Goal: Task Accomplishment & Management: Manage account settings

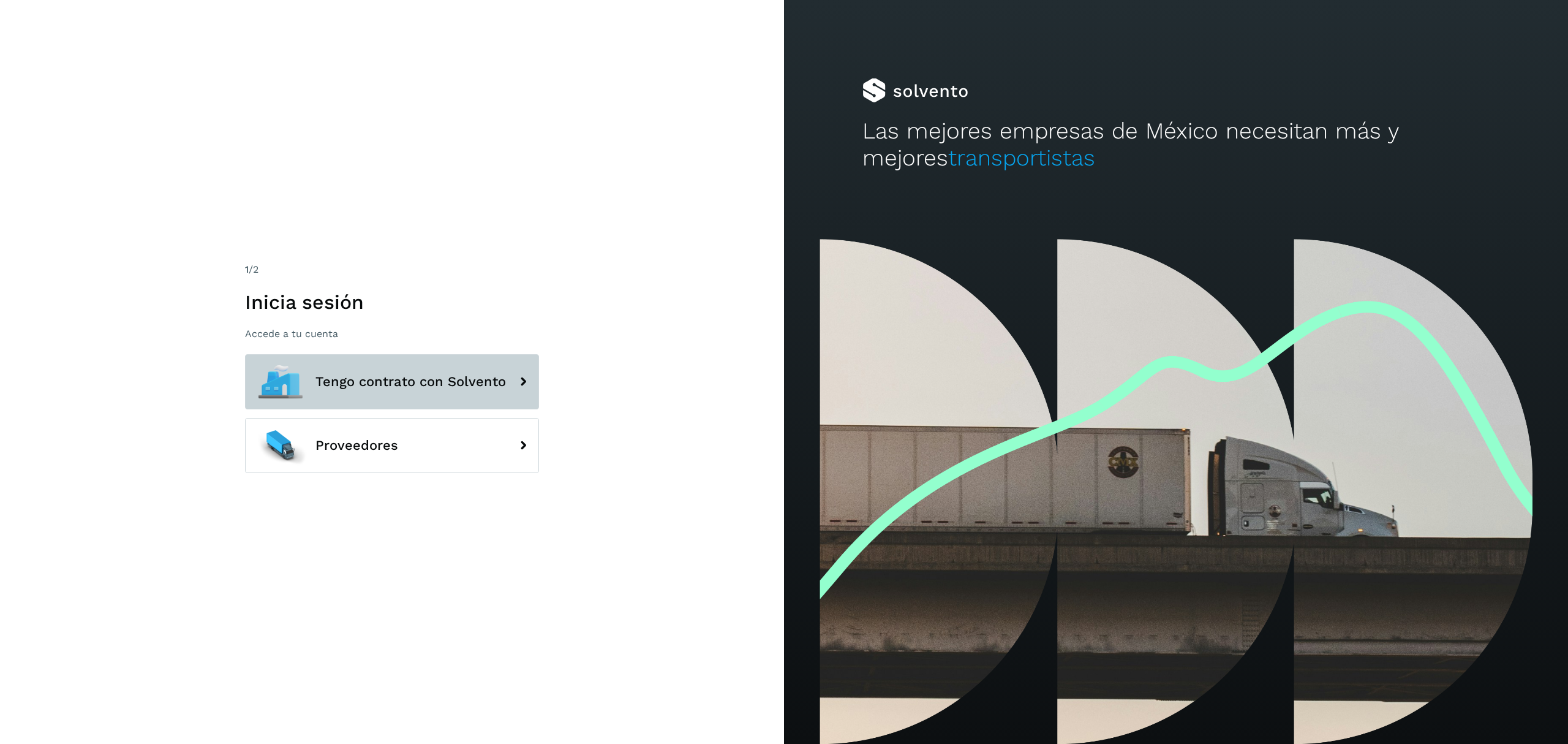
click at [510, 380] on button "Tengo contrato con Solvento" at bounding box center [392, 381] width 294 height 56
click at [524, 380] on icon at bounding box center [522, 381] width 24 height 24
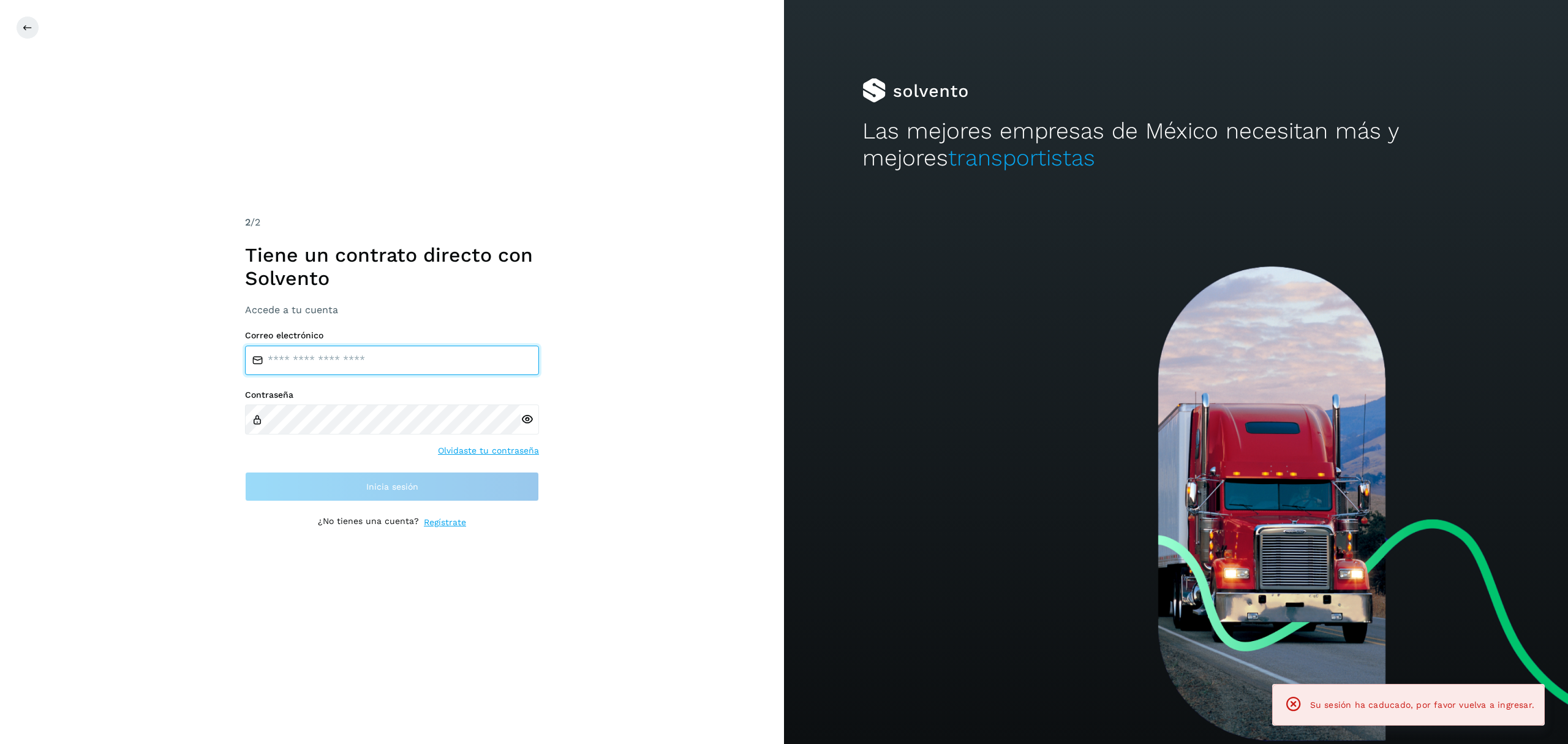
click at [371, 364] on input "email" at bounding box center [392, 361] width 294 height 29
type input "**********"
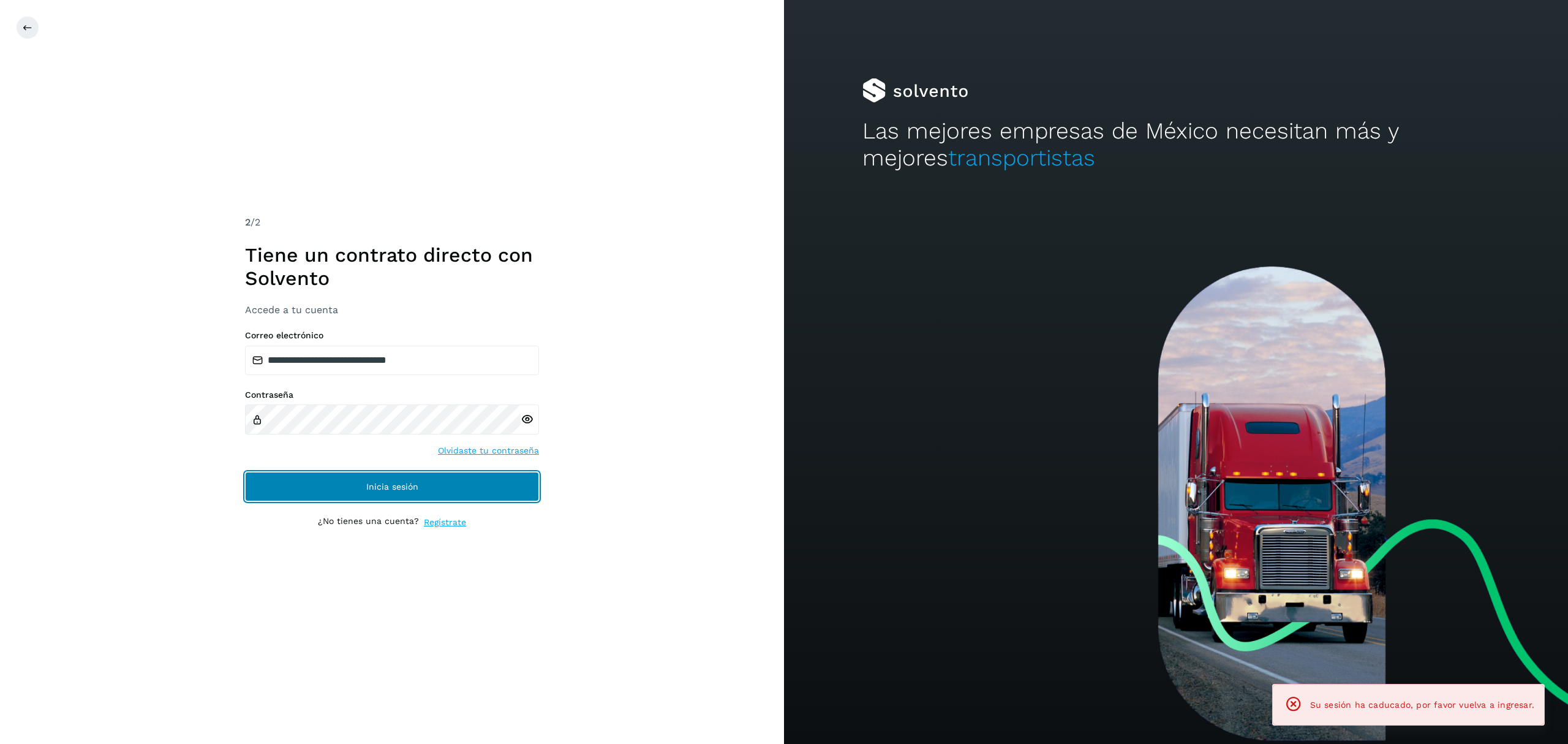
click at [359, 479] on button "Inicia sesión" at bounding box center [392, 487] width 294 height 29
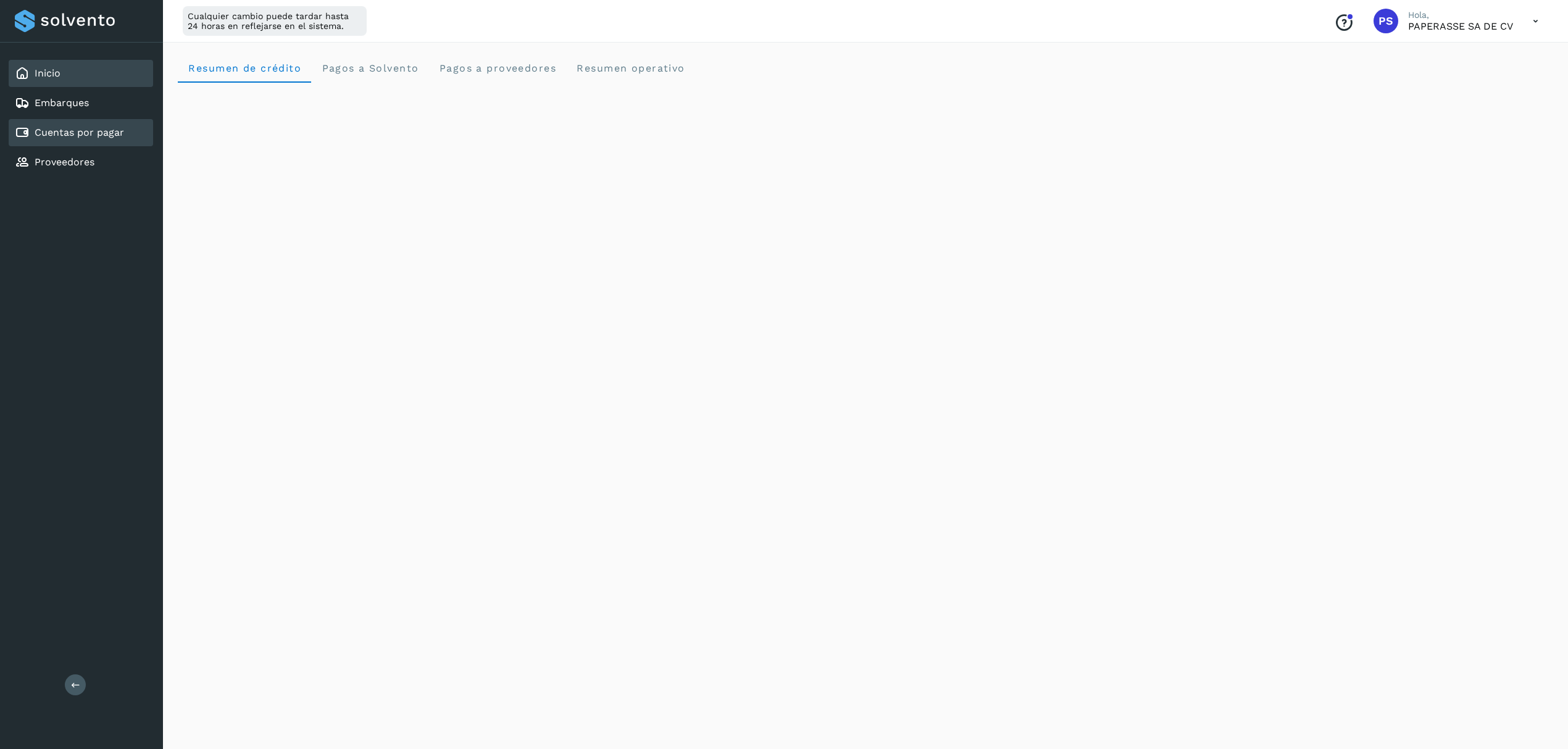
click at [95, 134] on link "Cuentas por pagar" at bounding box center [79, 133] width 89 height 12
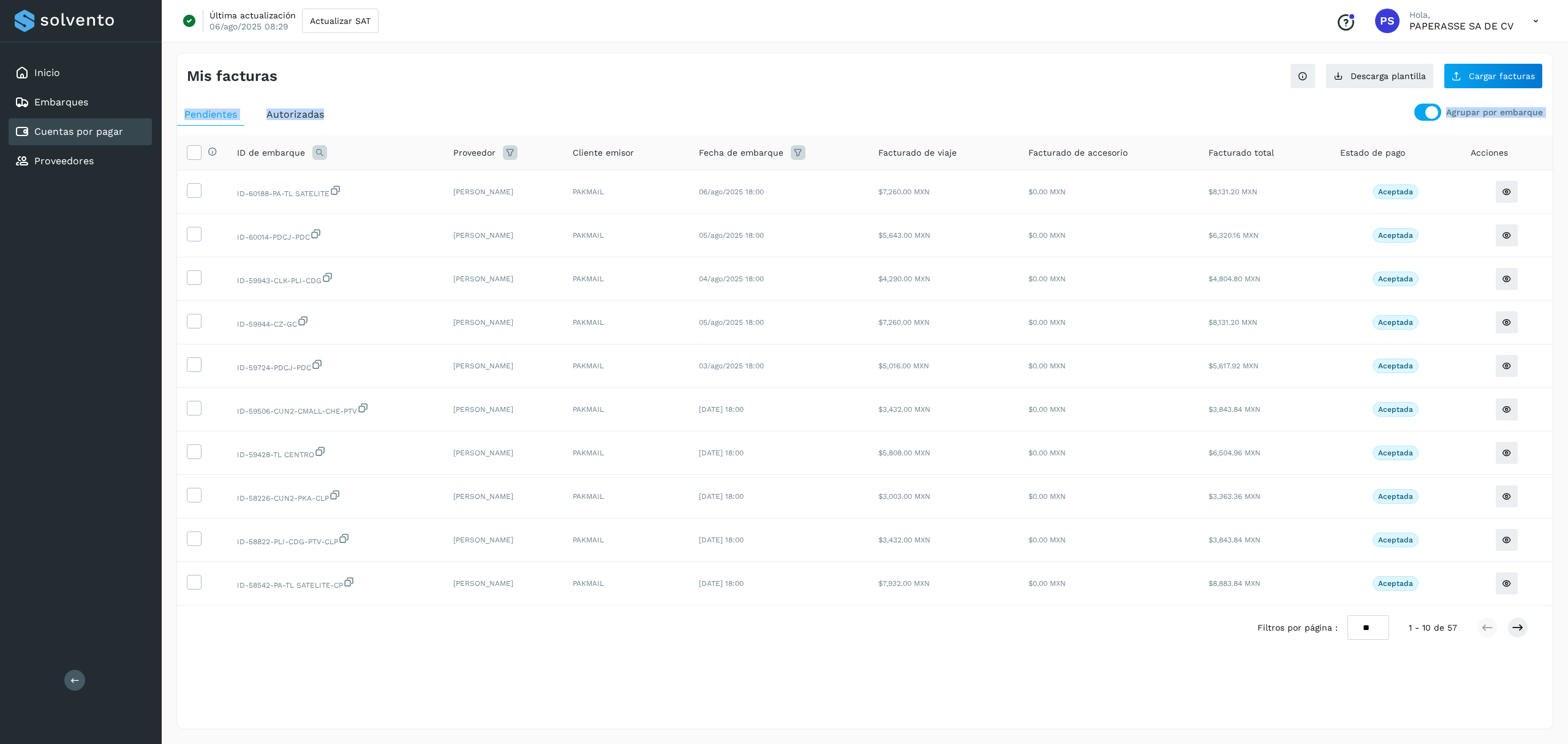
click at [1415, 113] on div "Agrupar por embarque Pendientes Autorizadas Selecciona todas las facturas con e…" at bounding box center [865, 386] width 1376 height 567
click at [1415, 113] on ul "Pendientes Autorizadas" at bounding box center [865, 114] width 1376 height 22
click at [1419, 111] on div at bounding box center [1428, 112] width 27 height 18
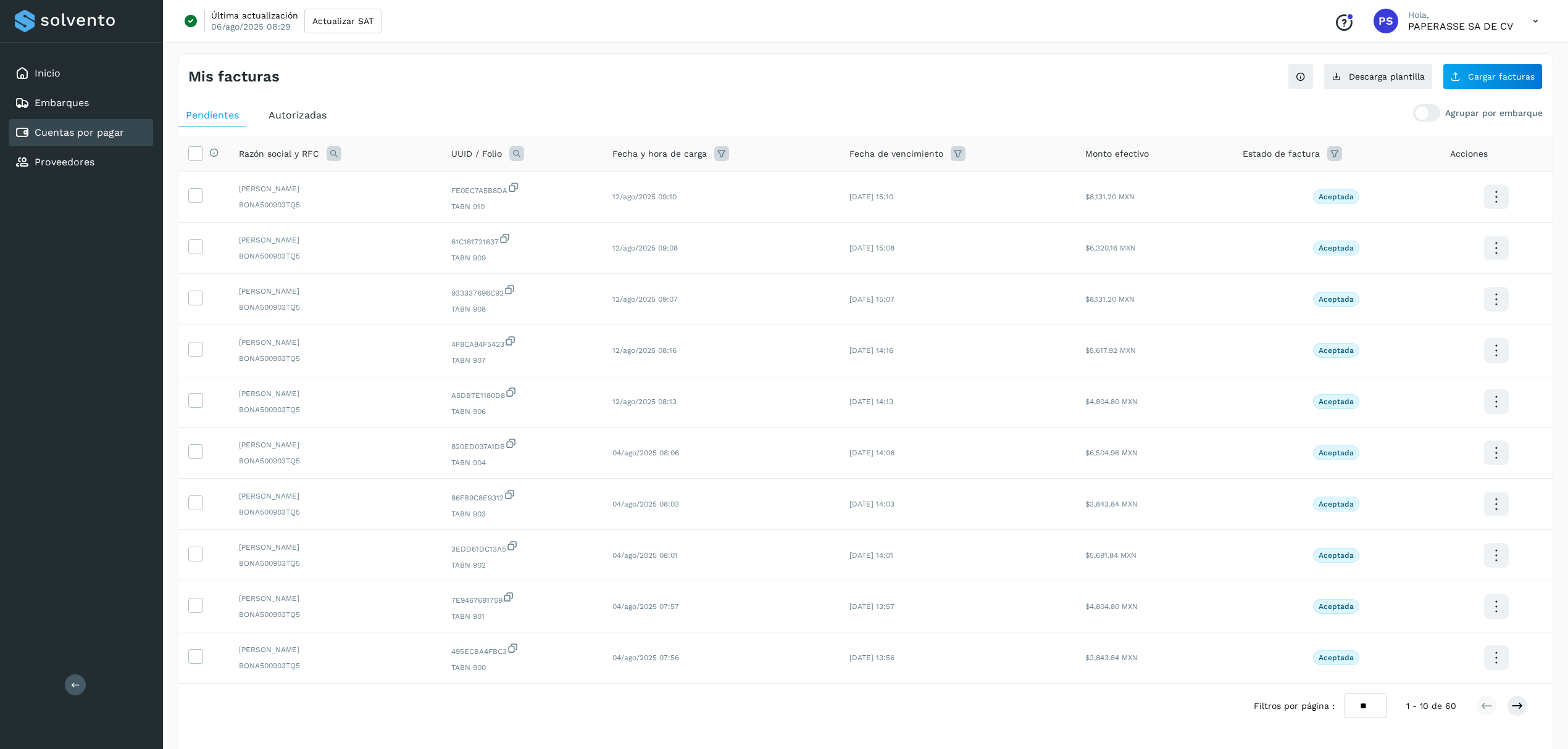
click at [302, 117] on span "Autorizadas" at bounding box center [297, 115] width 58 height 12
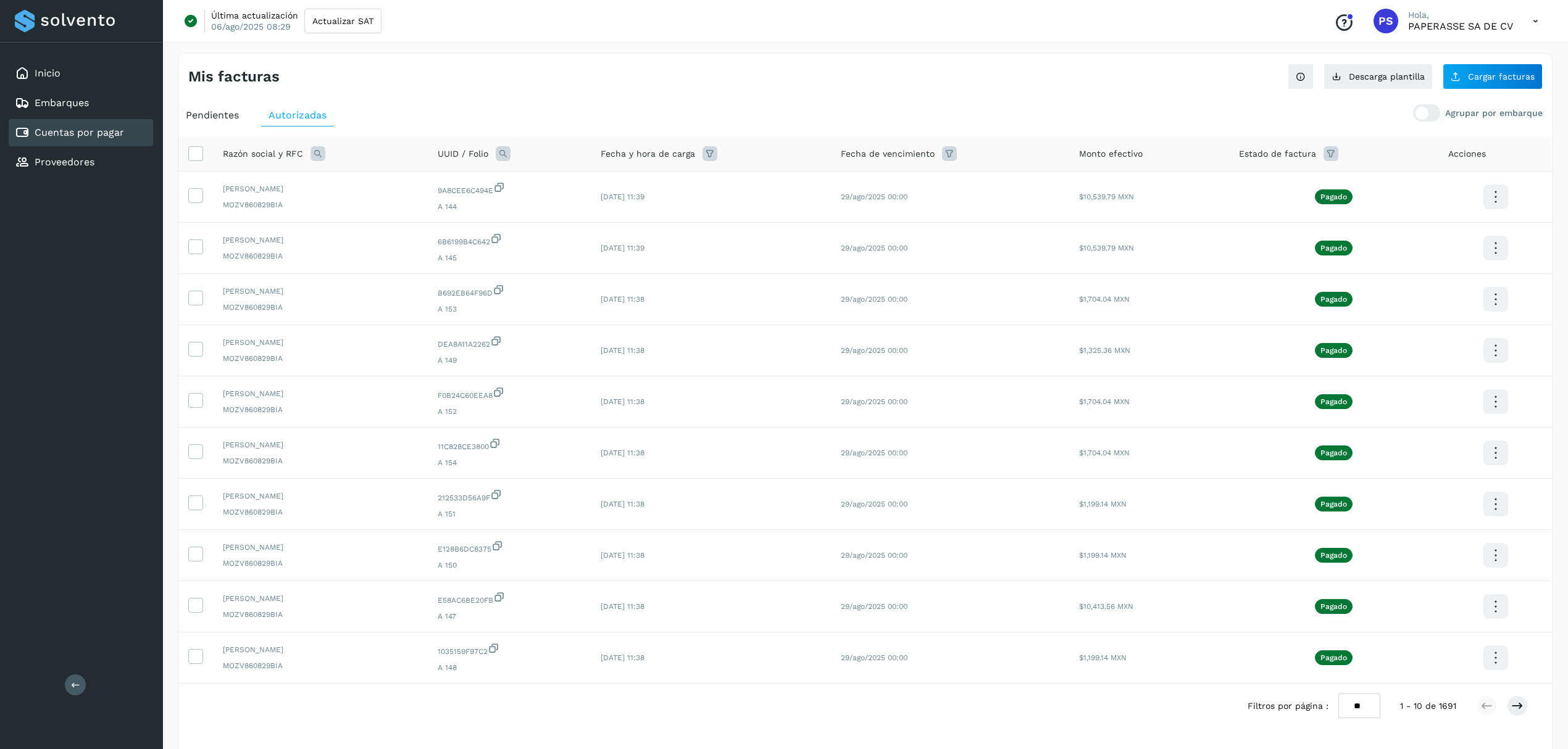
click at [217, 116] on span "Pendientes" at bounding box center [212, 115] width 53 height 12
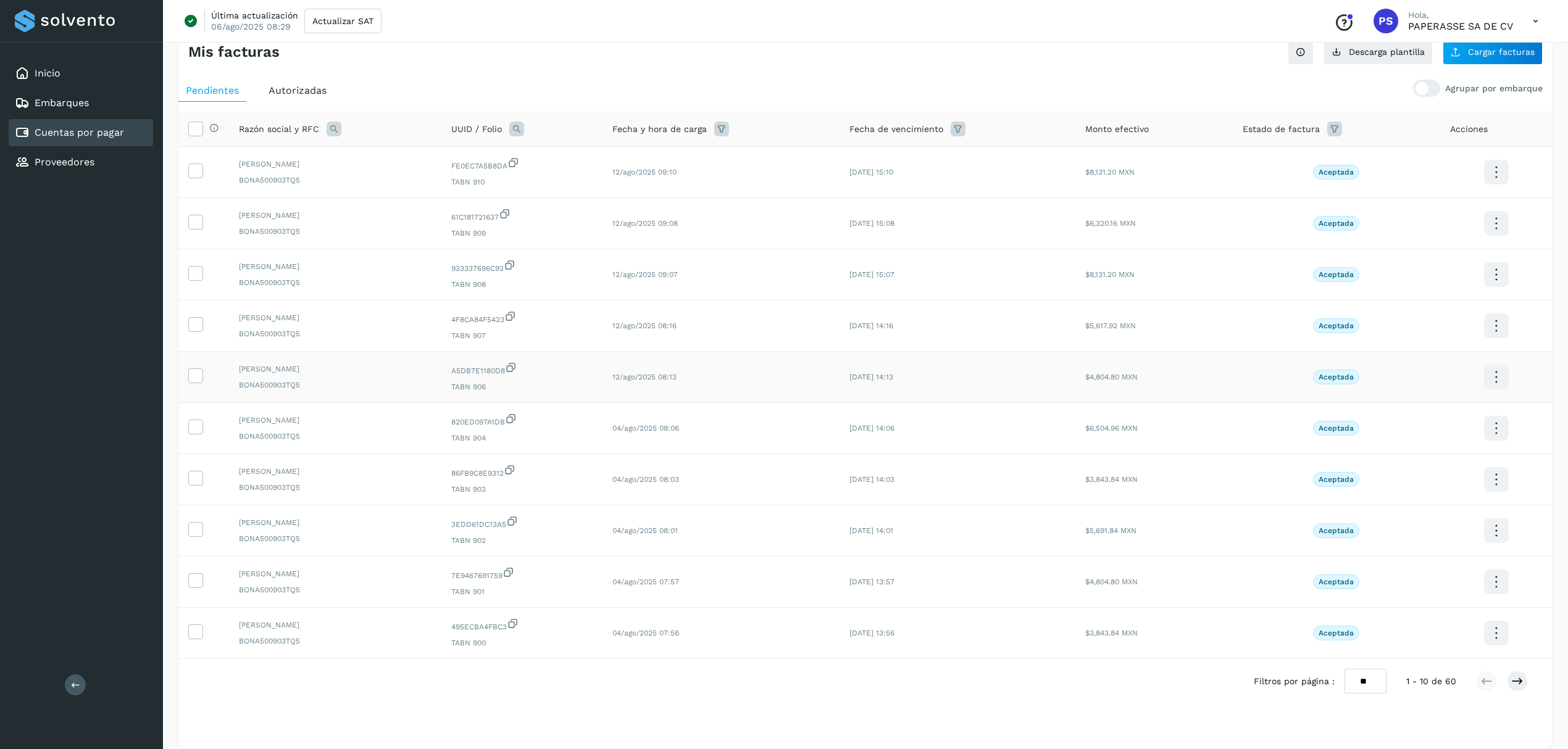
scroll to position [47, 0]
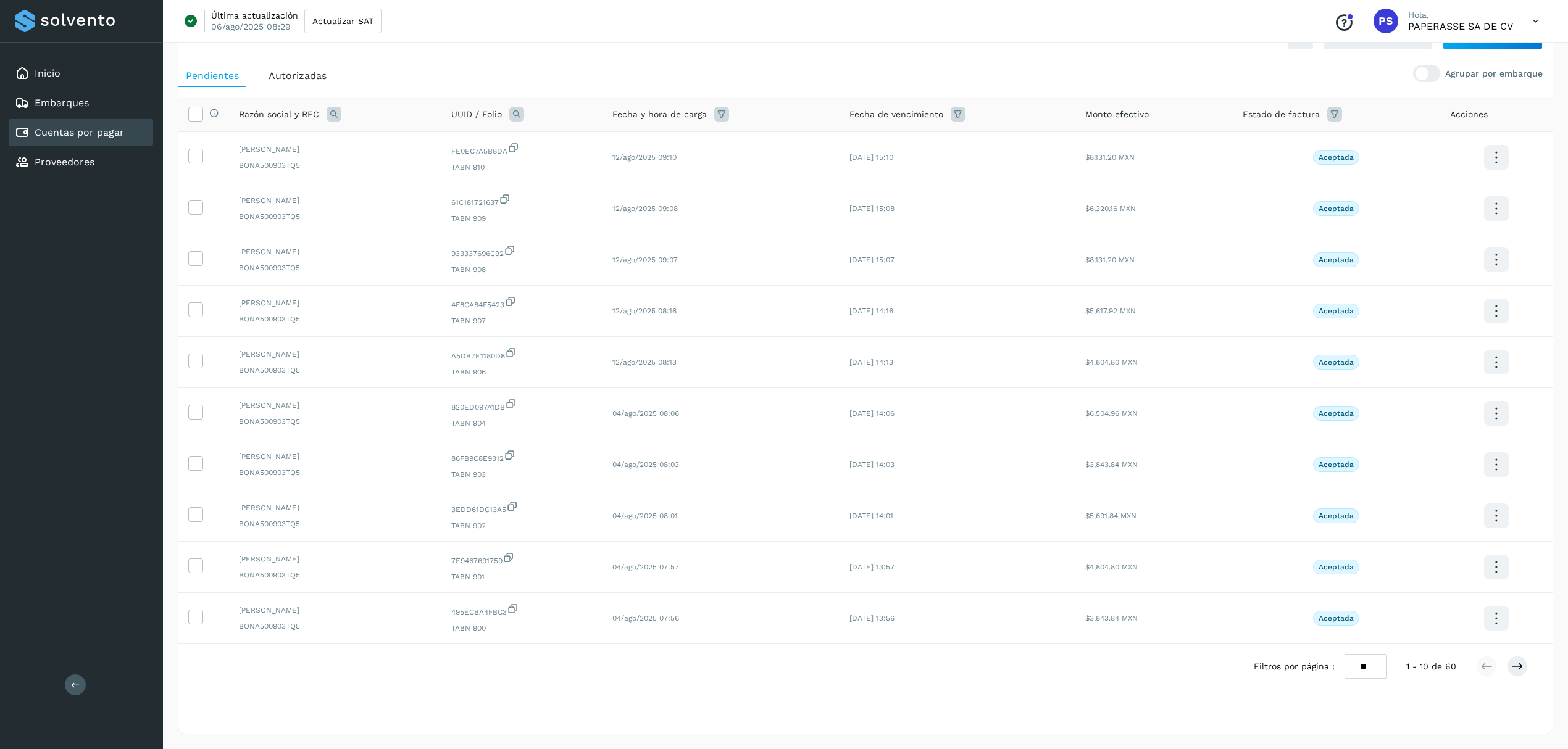
click at [1366, 672] on select "** ** **" at bounding box center [1365, 666] width 42 height 25
select select "**"
click at [1355, 654] on select "** ** **" at bounding box center [1365, 666] width 42 height 25
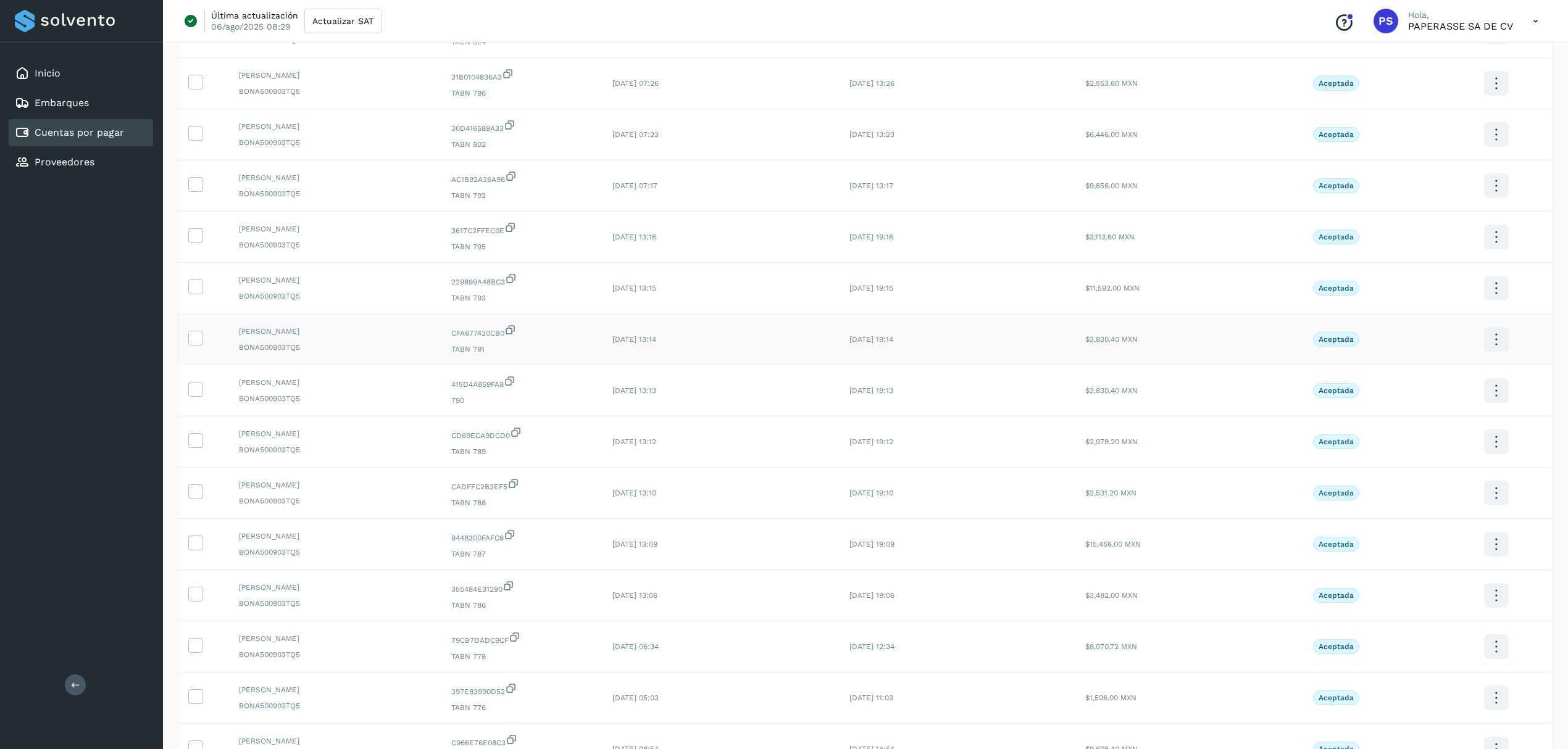
scroll to position [2120, 0]
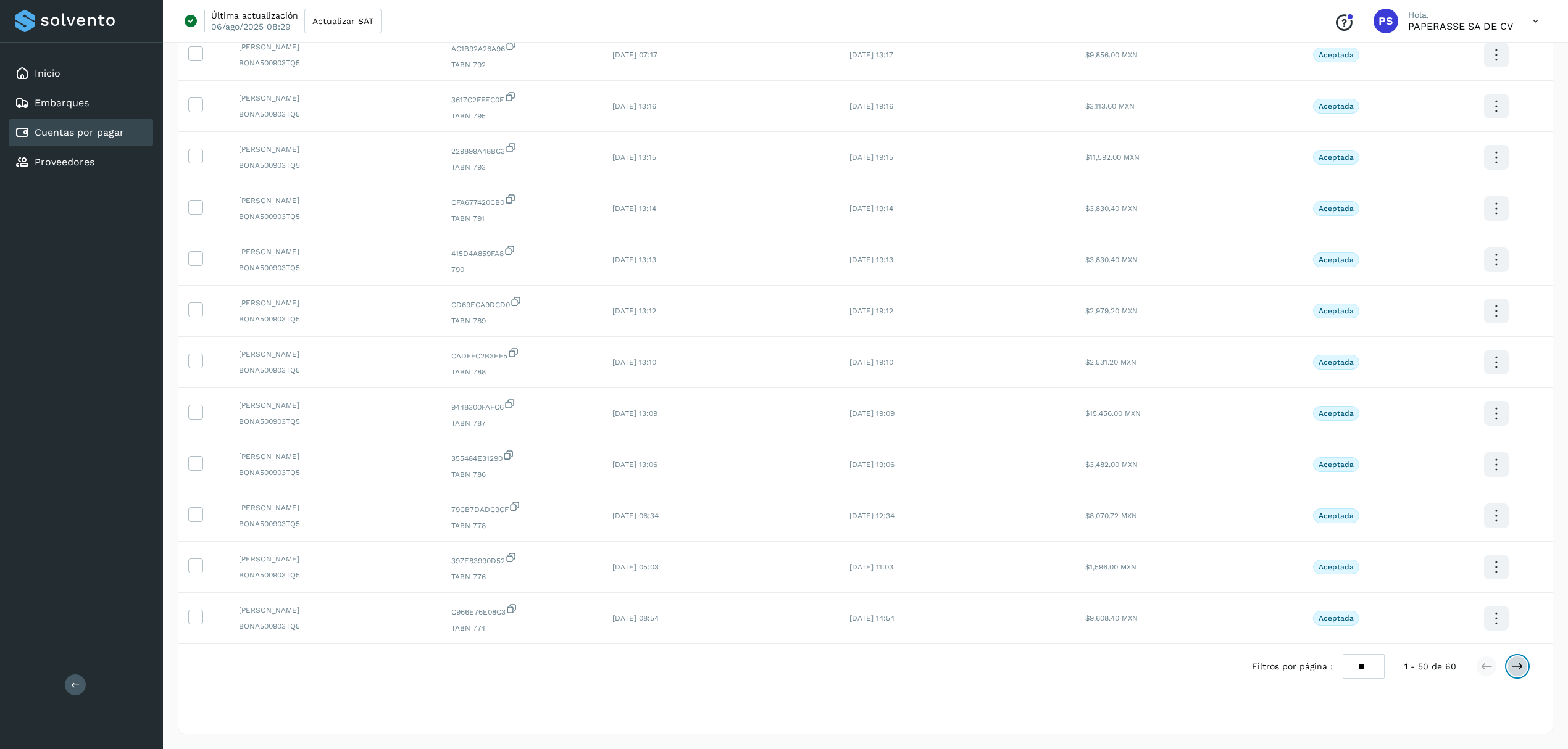
click at [1512, 669] on icon at bounding box center [1517, 667] width 13 height 13
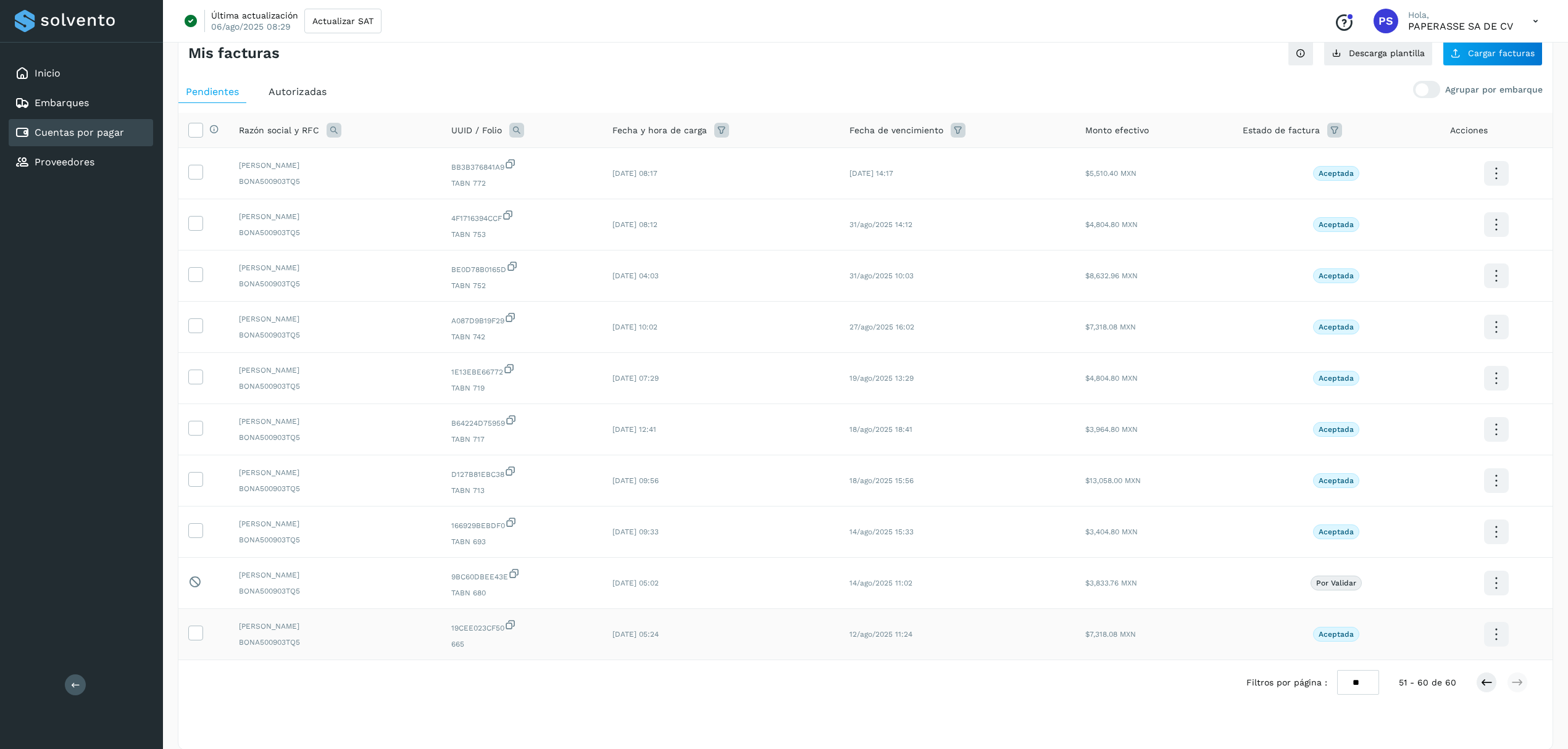
scroll to position [47, 0]
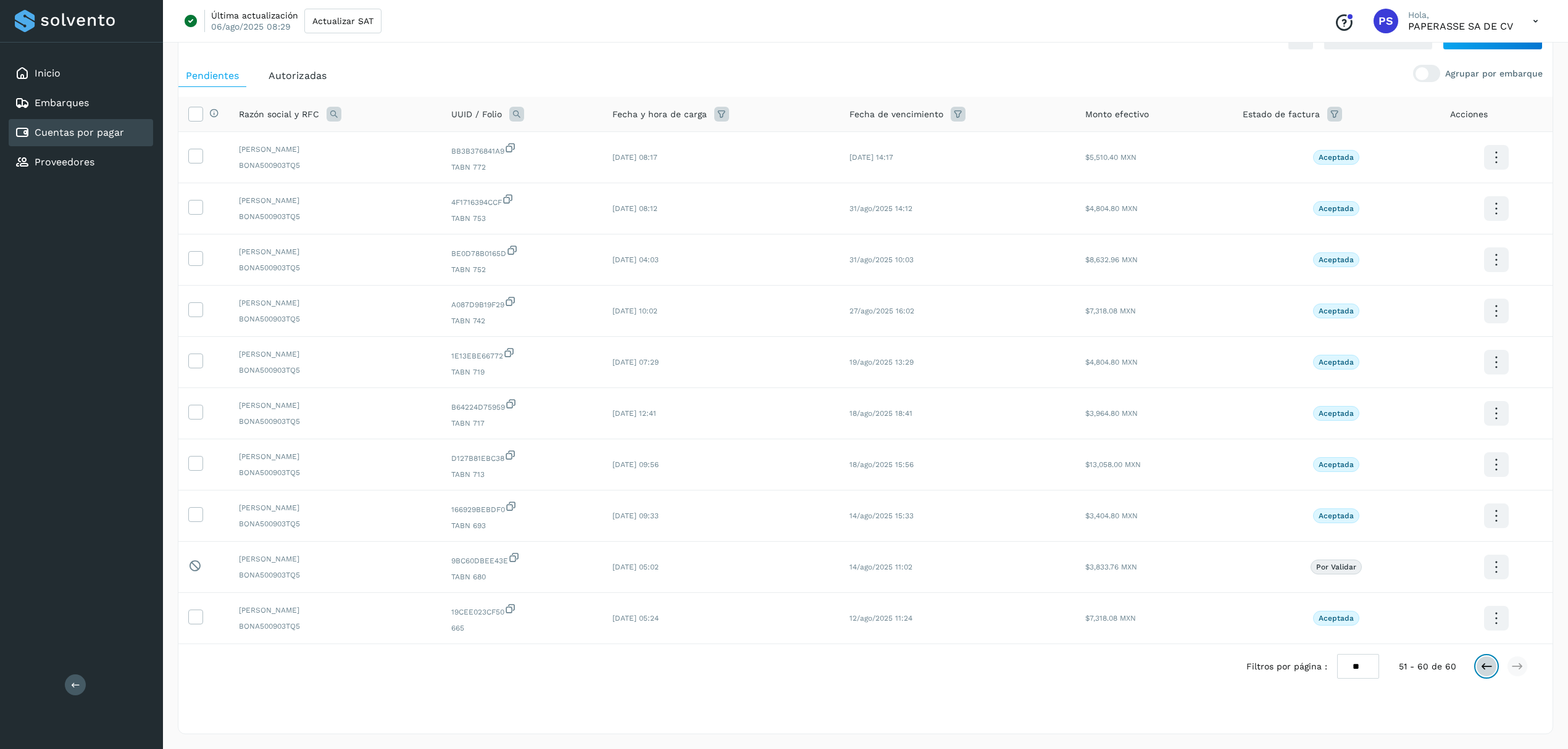
click at [1480, 666] on icon at bounding box center [1486, 667] width 13 height 13
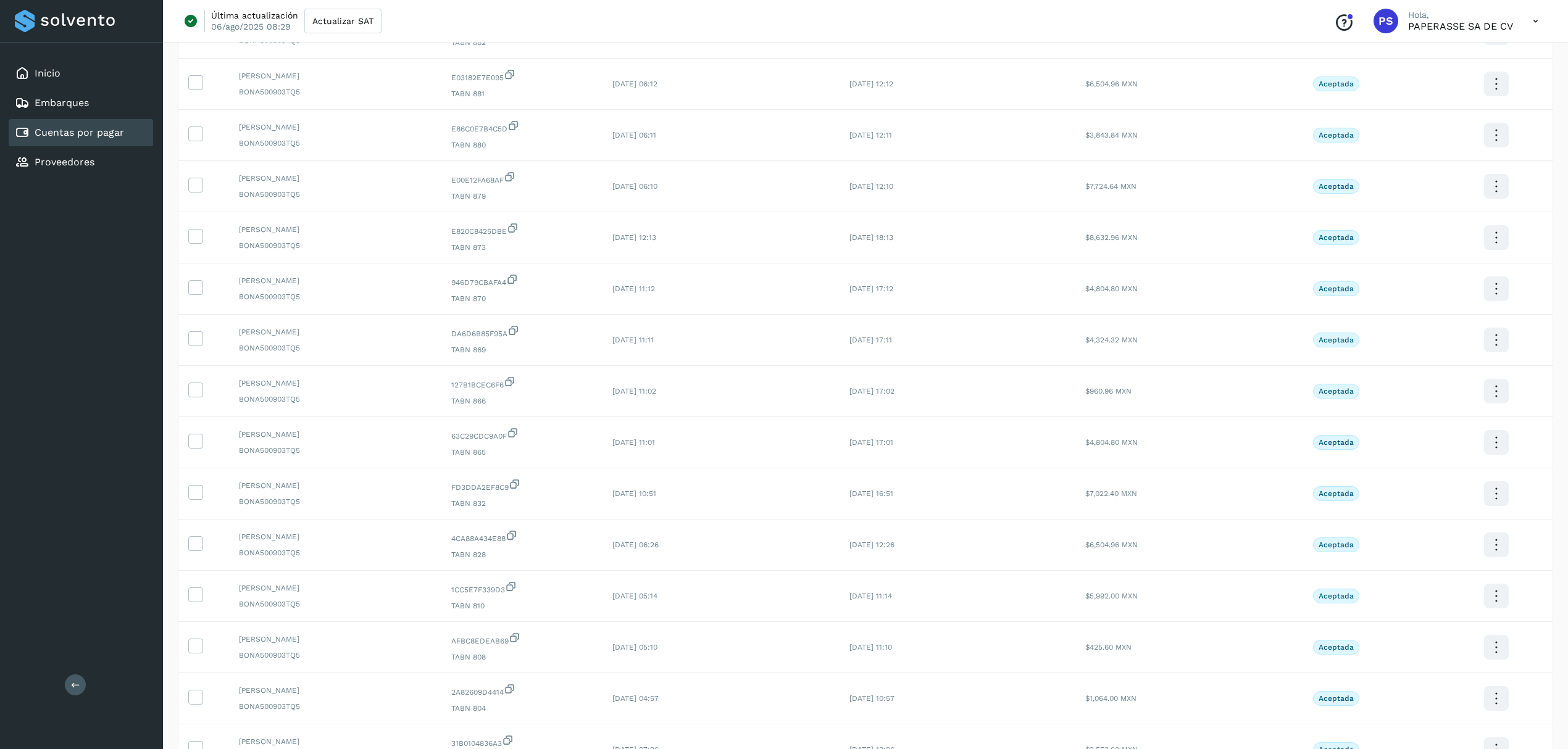
scroll to position [1398, 0]
click at [202, 444] on div at bounding box center [195, 436] width 15 height 15
click at [195, 442] on icon at bounding box center [194, 435] width 13 height 13
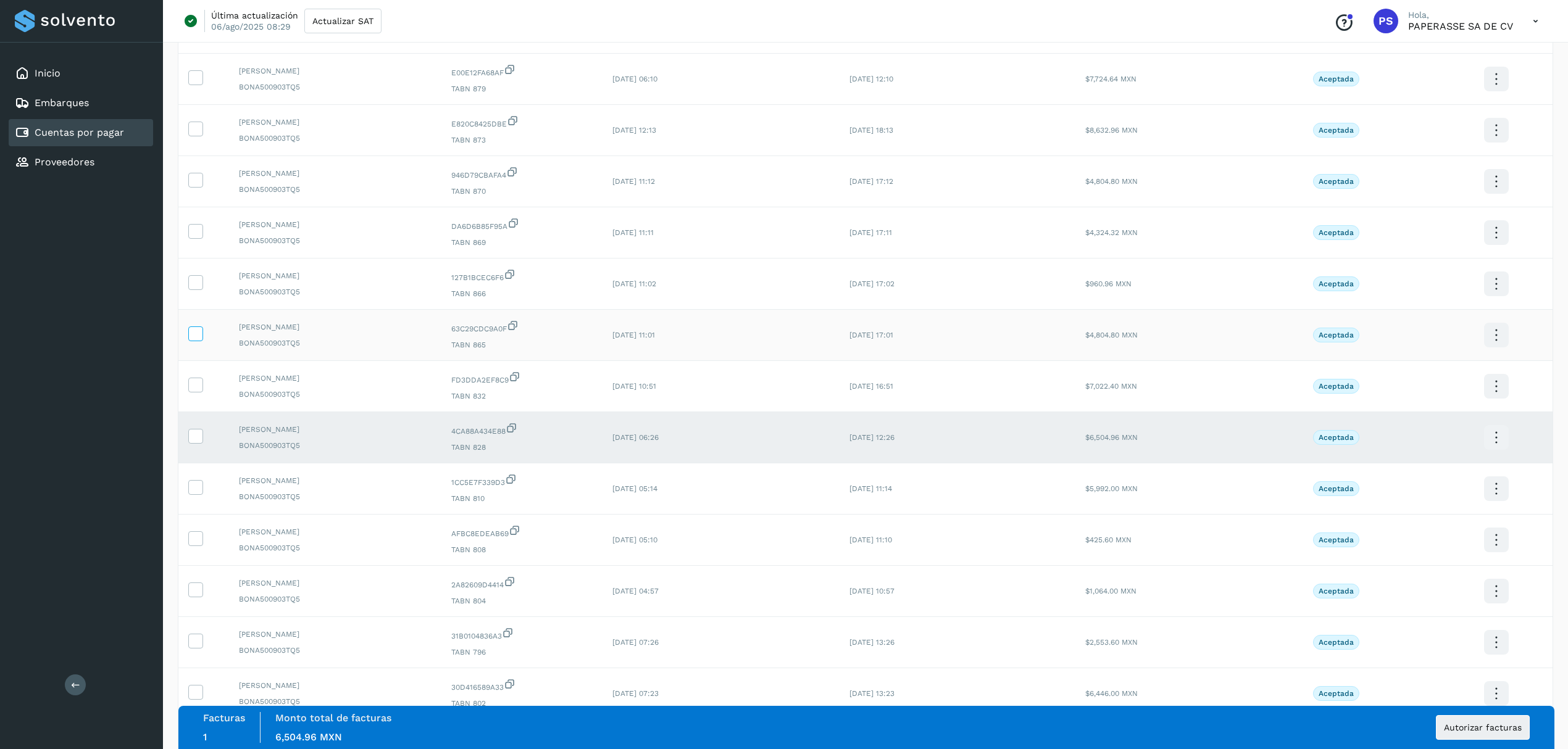
click at [191, 340] on icon at bounding box center [194, 333] width 13 height 13
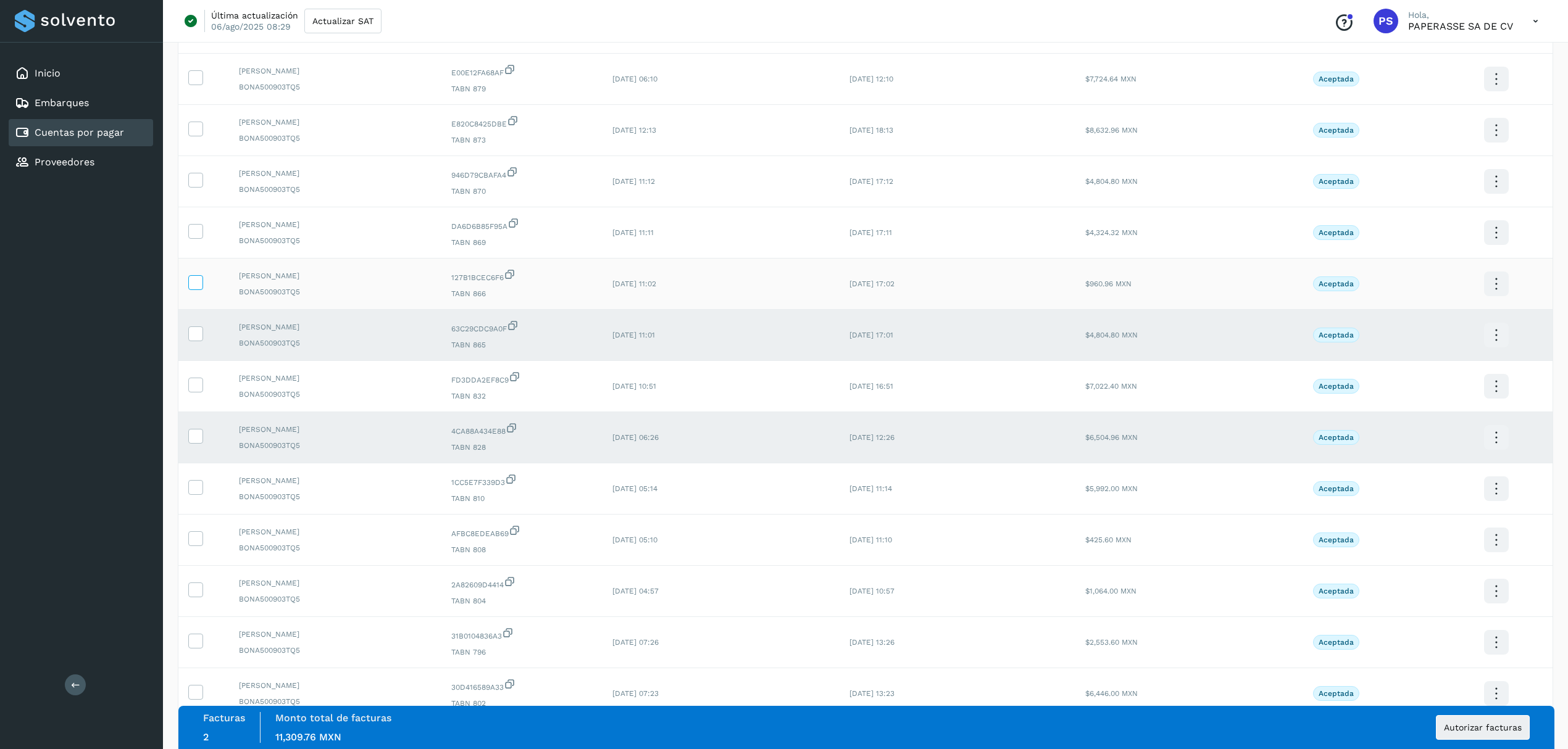
click at [200, 289] on icon at bounding box center [194, 281] width 13 height 13
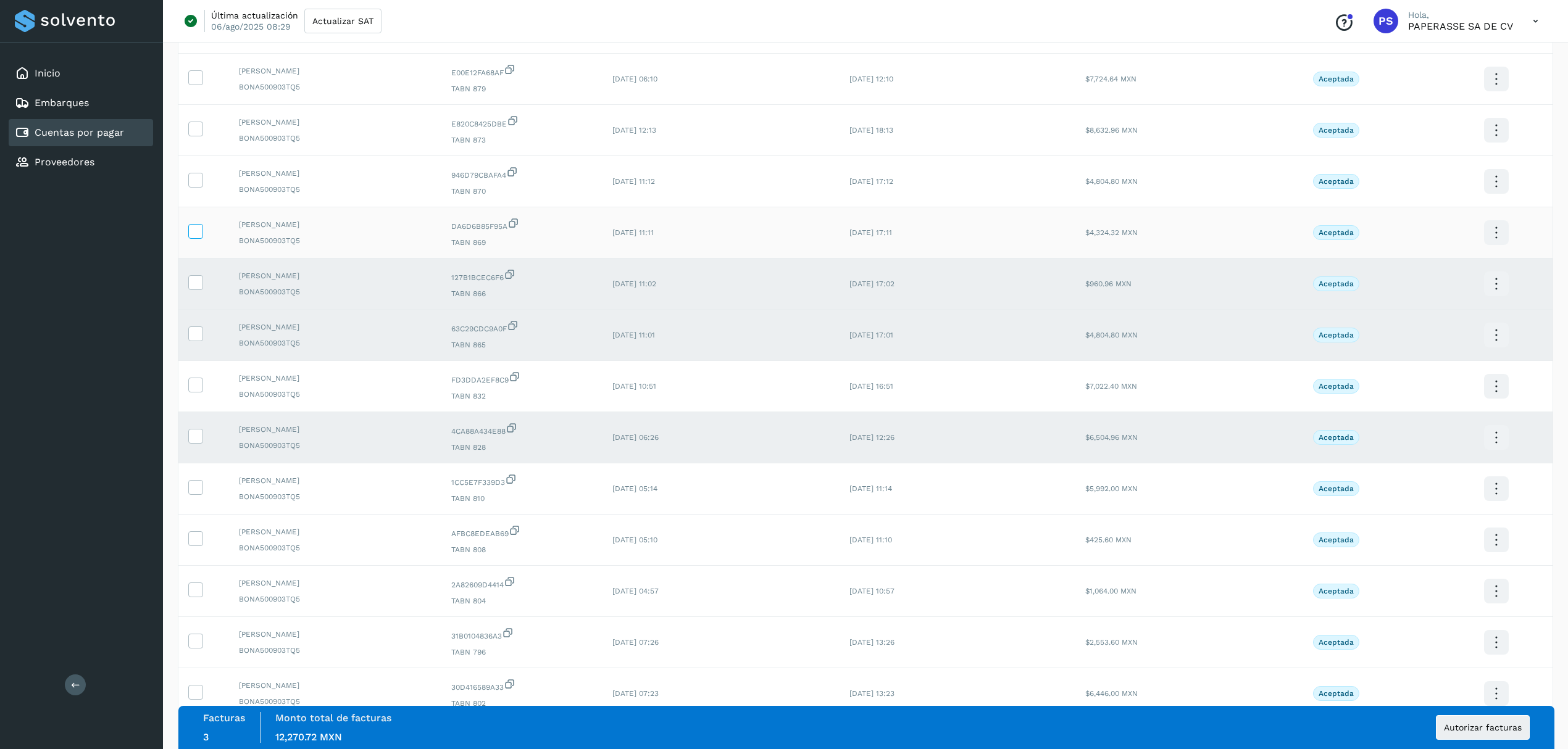
click at [195, 237] on icon at bounding box center [194, 230] width 13 height 13
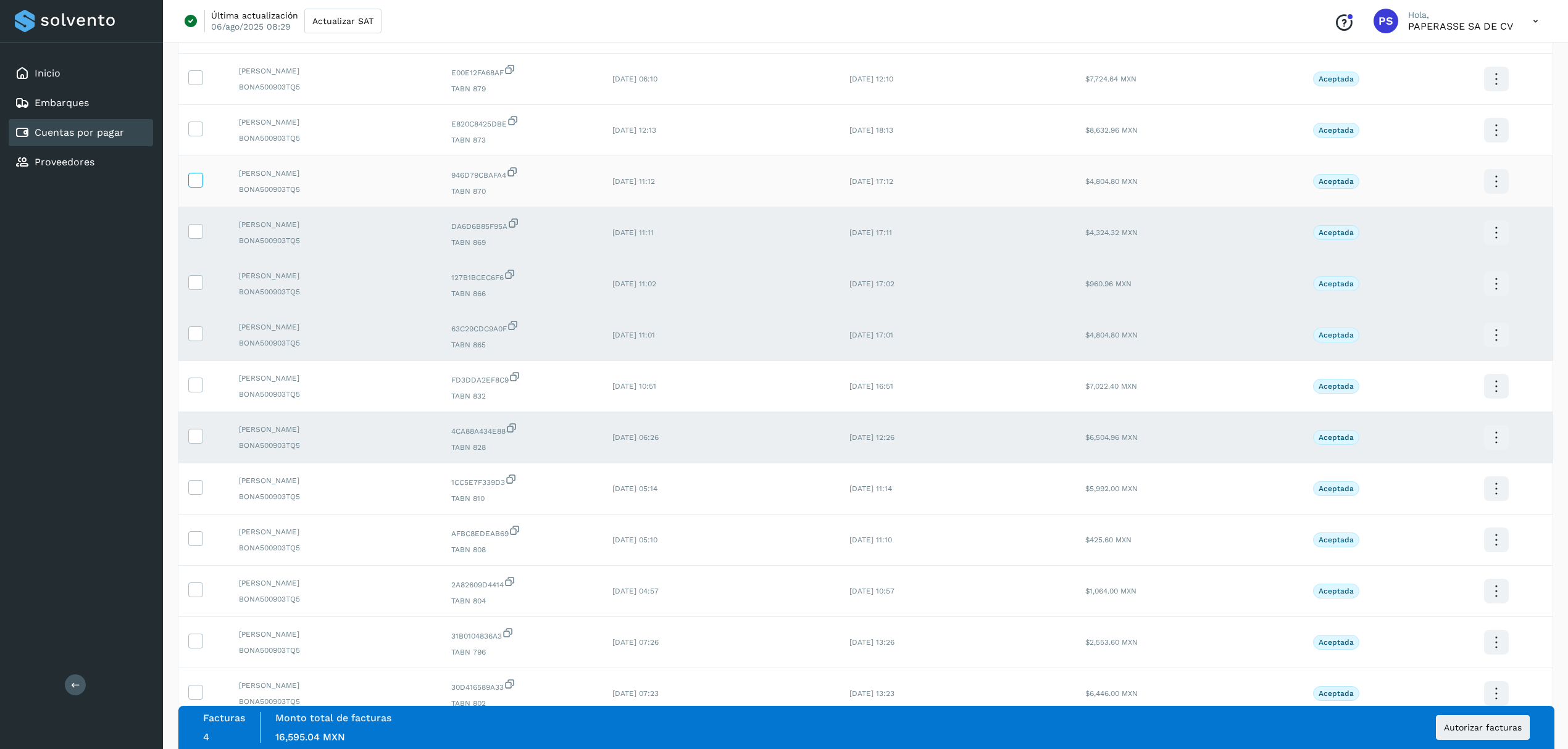
click at [195, 186] on icon at bounding box center [194, 179] width 13 height 13
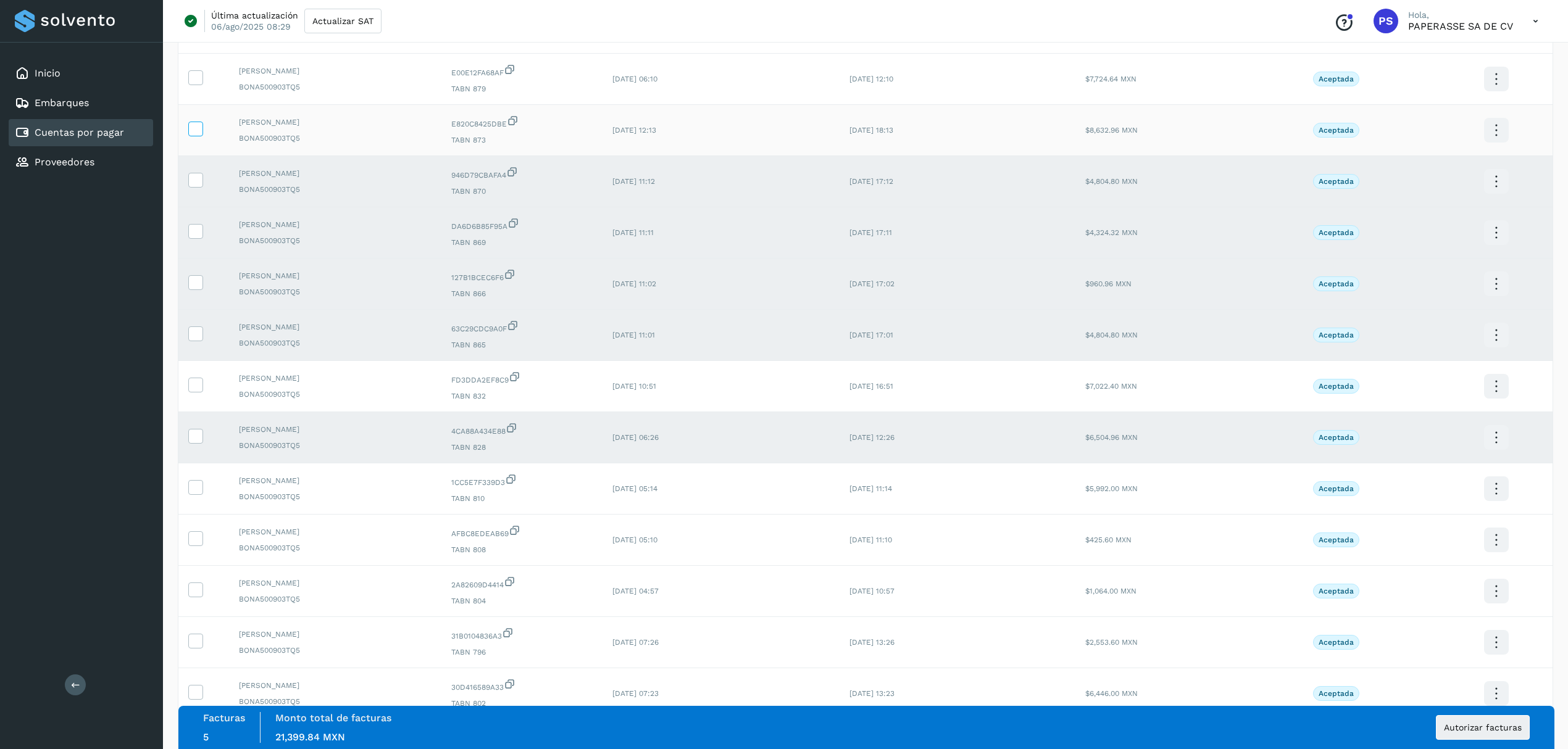
click at [202, 136] on label at bounding box center [195, 129] width 15 height 15
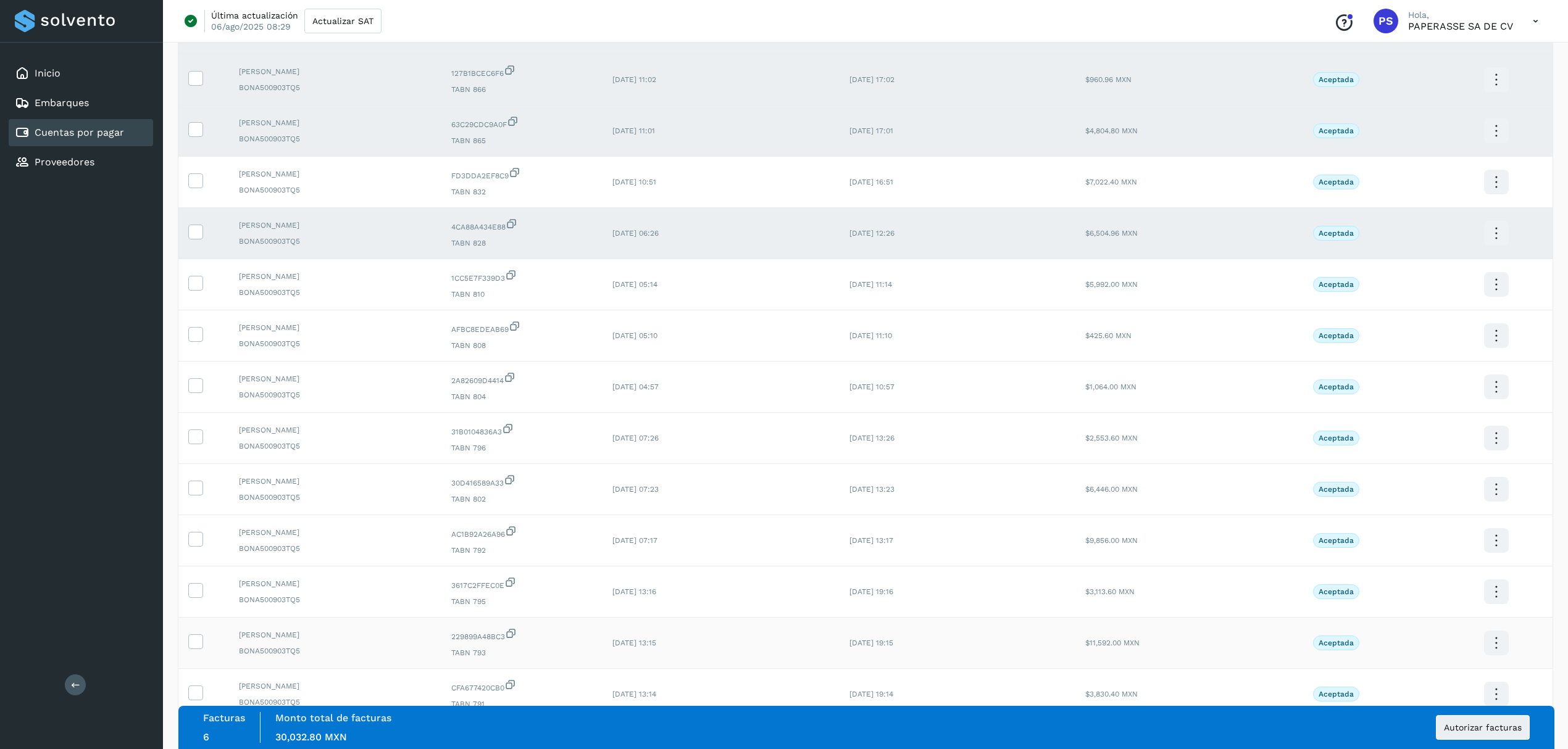
scroll to position [1645, 0]
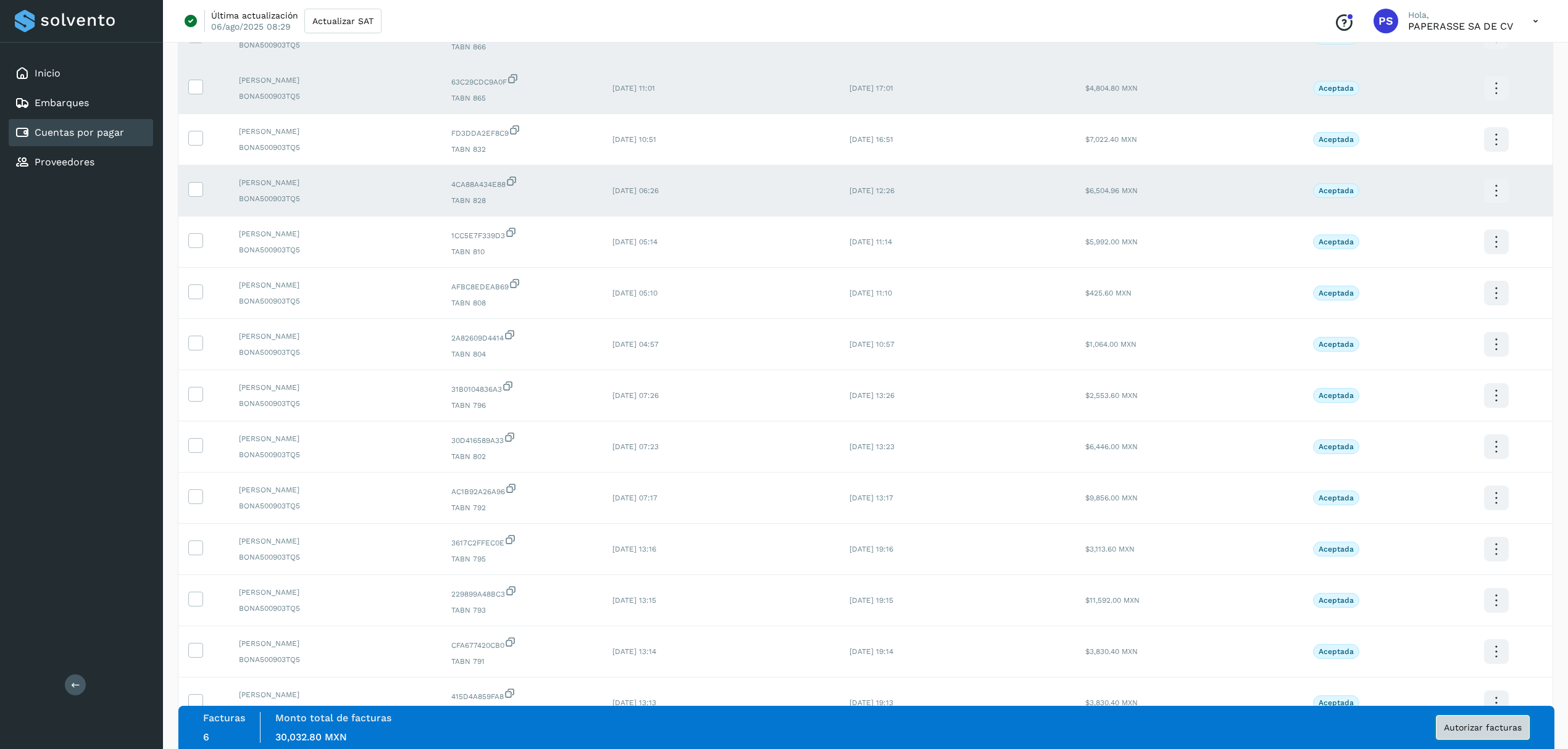
click at [1470, 723] on span "Autorizar facturas" at bounding box center [1482, 727] width 78 height 9
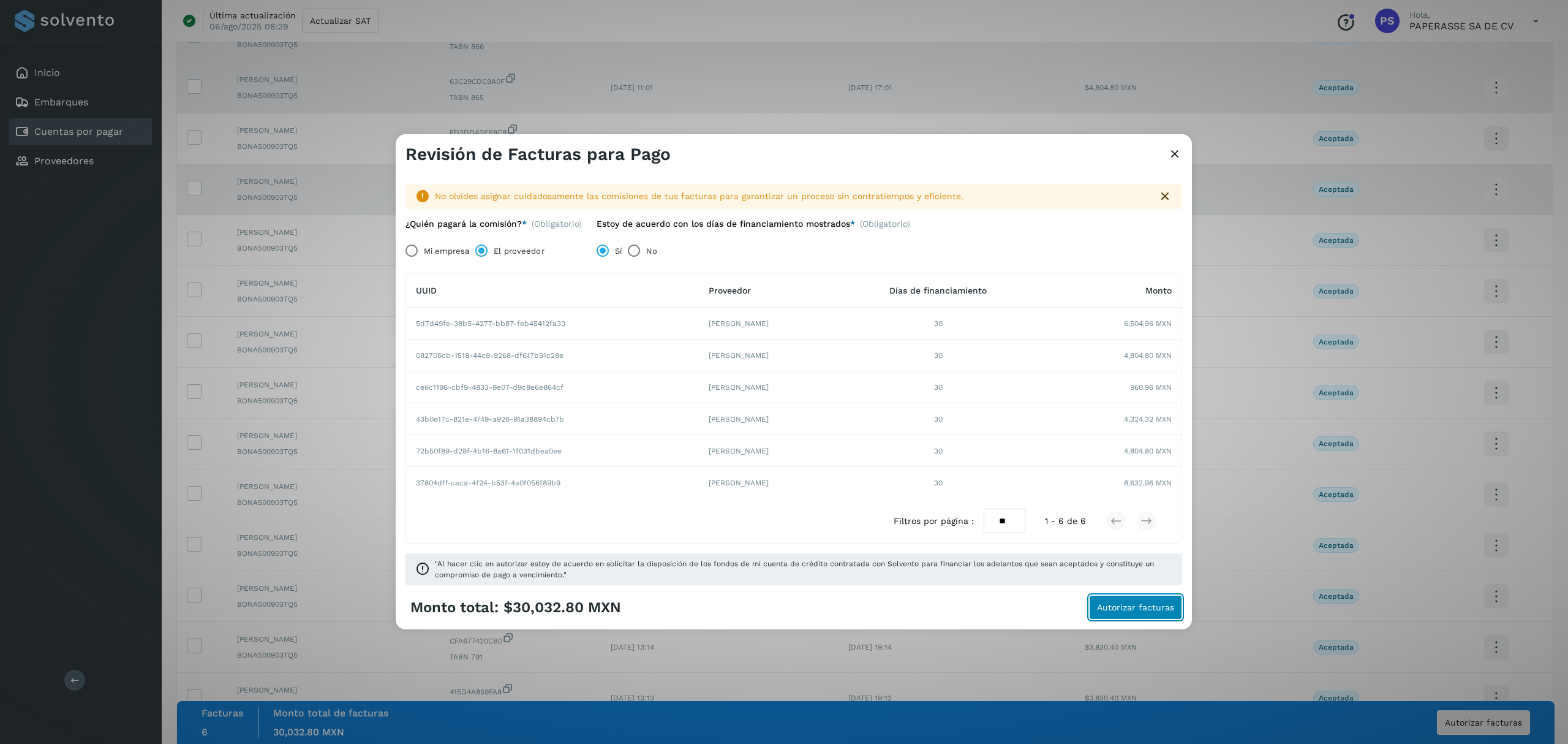
click at [1143, 610] on span "Autorizar facturas" at bounding box center [1135, 607] width 77 height 9
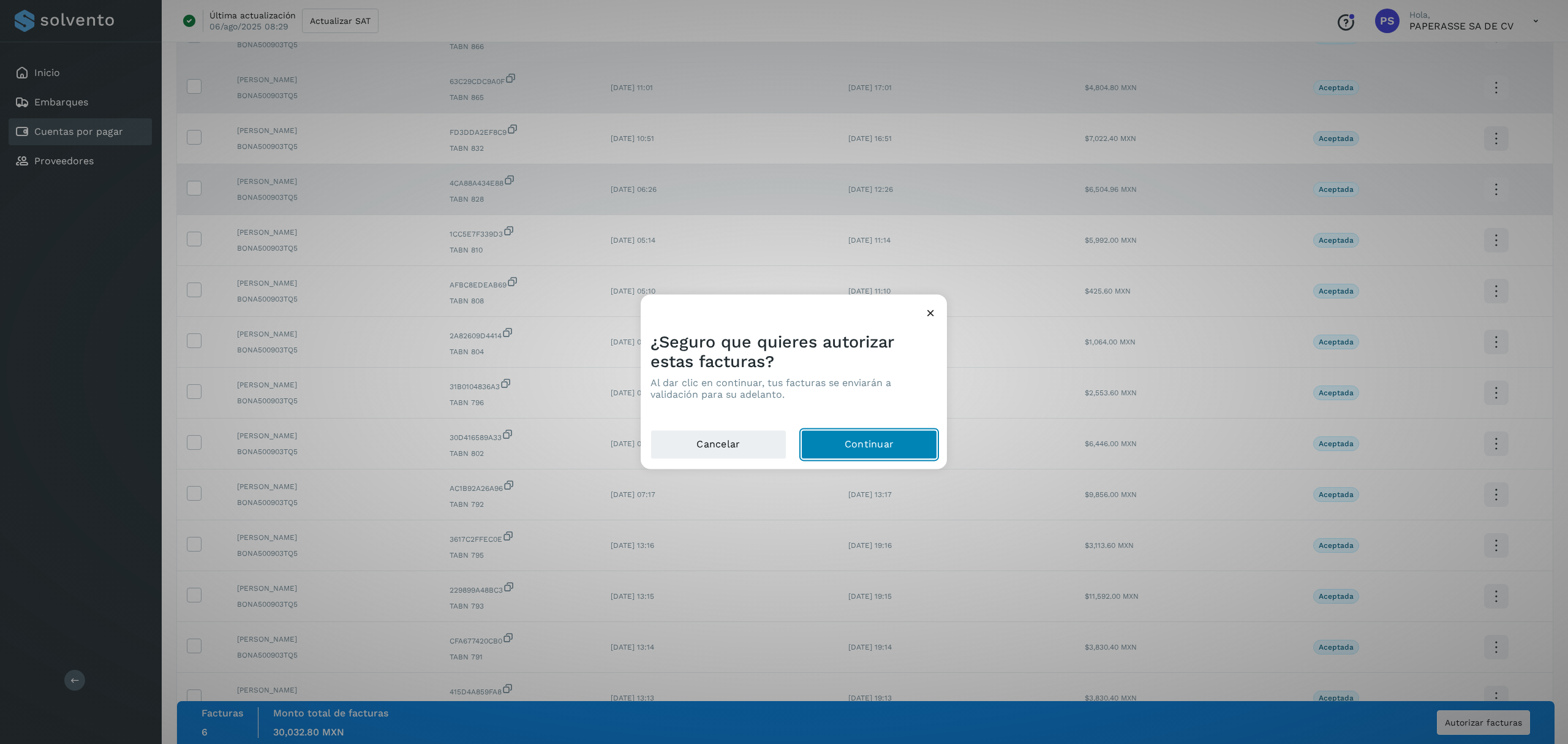
click at [868, 447] on button "Continuar" at bounding box center [869, 445] width 136 height 29
